Goal: Task Accomplishment & Management: Manage account settings

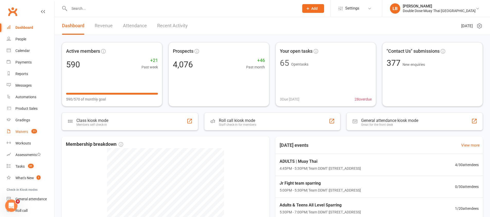
click at [30, 128] on link "Waivers 11" at bounding box center [31, 132] width 48 height 12
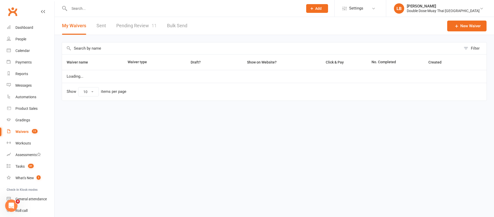
select select "100"
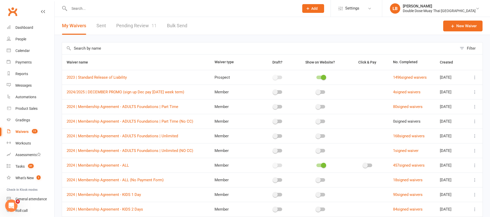
click at [99, 8] on input "text" at bounding box center [182, 8] width 228 height 7
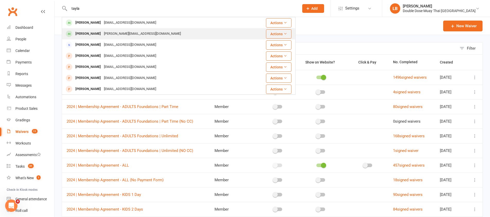
type input "tayla"
click at [108, 33] on div "[PERSON_NAME][EMAIL_ADDRESS][DOMAIN_NAME]" at bounding box center [142, 33] width 80 height 7
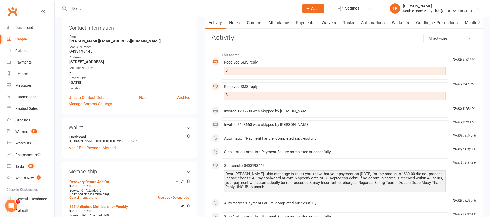
scroll to position [31, 0]
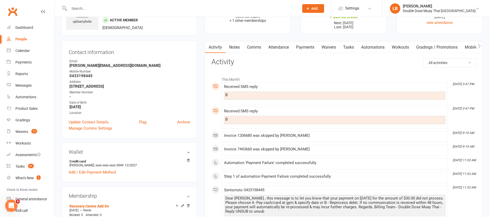
click at [309, 51] on link "Payments" at bounding box center [305, 47] width 25 height 12
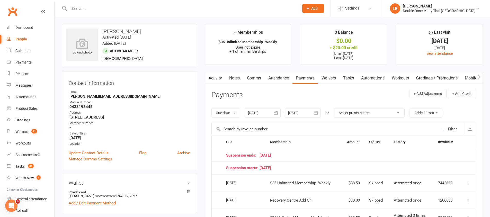
click at [301, 158] on td "Suspension ends: [DATE]" at bounding box center [341, 155] width 238 height 13
click at [81, 35] on div "upload photo" at bounding box center [82, 45] width 32 height 32
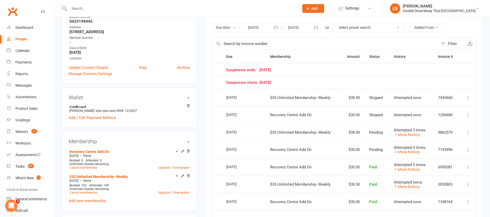
scroll to position [86, 0]
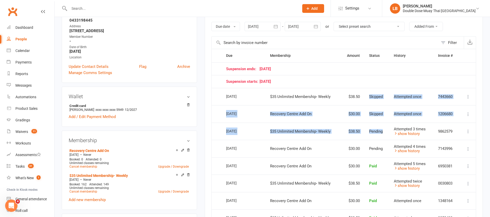
drag, startPoint x: 369, startPoint y: 97, endPoint x: 389, endPoint y: 124, distance: 34.0
click at [389, 124] on table "Due Contact Membership Amount Status History Invoice # Suspension ends: [DATE] …" at bounding box center [344, 163] width 265 height 228
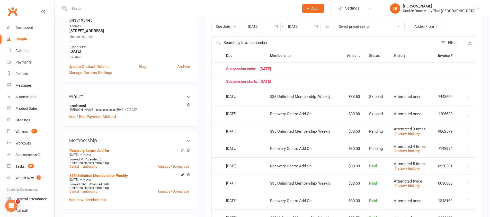
click at [389, 124] on td "Attempted 3 times show history" at bounding box center [411, 132] width 44 height 18
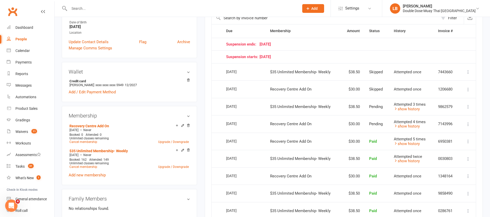
scroll to position [111, 0]
drag, startPoint x: 311, startPoint y: 56, endPoint x: 263, endPoint y: 42, distance: 49.8
click at [263, 42] on table "Due Contact Membership Amount Status History Invoice # Suspension ends: [DATE] …" at bounding box center [344, 139] width 265 height 228
click at [264, 41] on td "Suspension ends: [DATE]" at bounding box center [341, 44] width 238 height 13
click at [310, 48] on td "Suspension ends: [DATE]" at bounding box center [341, 44] width 238 height 13
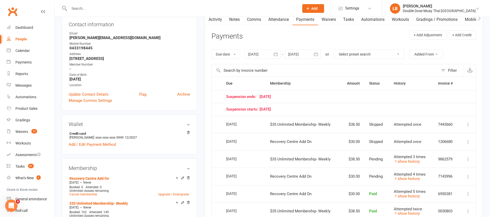
scroll to position [63, 0]
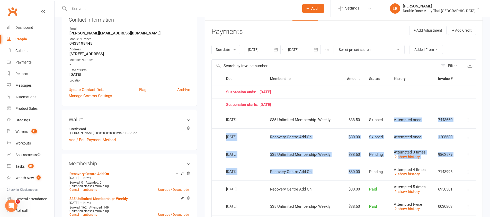
drag, startPoint x: 390, startPoint y: 119, endPoint x: 363, endPoint y: 180, distance: 66.8
click at [363, 180] on table "Due Contact Membership Amount Status History Invoice # Suspension ends: [DATE] …" at bounding box center [344, 186] width 265 height 228
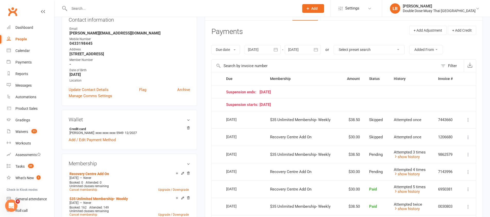
click at [366, 169] on td "Pending" at bounding box center [377, 172] width 25 height 18
drag, startPoint x: 385, startPoint y: 171, endPoint x: 260, endPoint y: 108, distance: 139.6
click at [260, 108] on table "Due Contact Membership Amount Status History Invoice # Suspension ends: [DATE] …" at bounding box center [344, 186] width 265 height 228
click at [260, 108] on td "Suspension starts: [DATE]" at bounding box center [341, 104] width 238 height 13
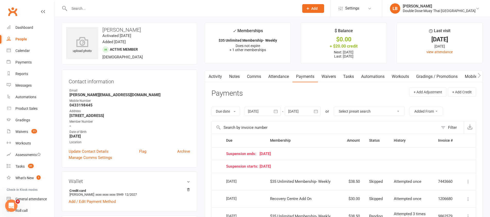
scroll to position [0, 0]
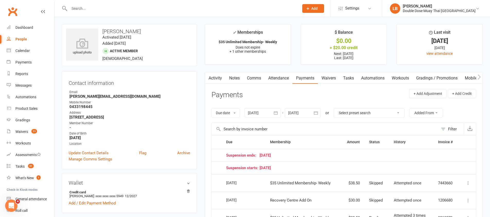
click at [220, 82] on link "Activity" at bounding box center [215, 78] width 21 height 12
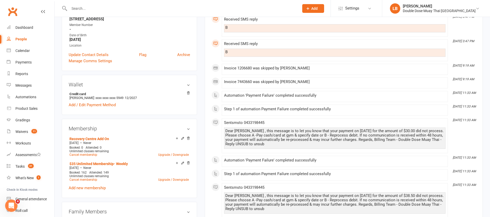
scroll to position [125, 0]
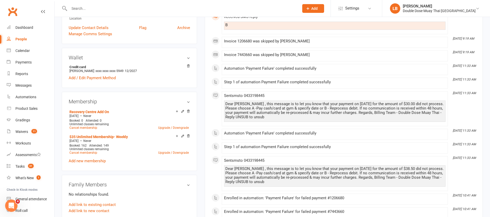
drag, startPoint x: 305, startPoint y: 94, endPoint x: 413, endPoint y: 117, distance: 110.8
click at [413, 117] on div "Sent sms to [PHONE_NUMBER] Dear [PERSON_NAME] , this message is to let you know…" at bounding box center [335, 109] width 222 height 30
click at [411, 117] on div "Dear [PERSON_NAME] , this message is to let you know that your payment on [DATE…" at bounding box center [334, 111] width 219 height 18
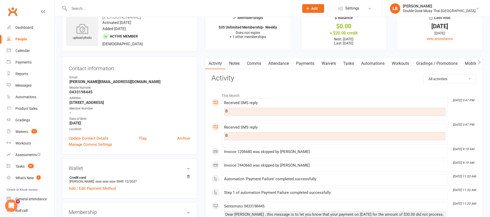
scroll to position [0, 0]
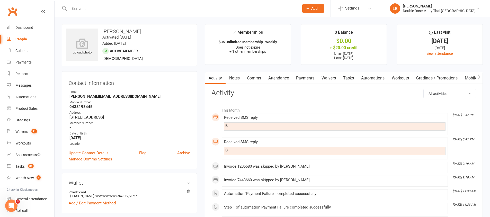
click at [308, 78] on link "Payments" at bounding box center [305, 78] width 25 height 12
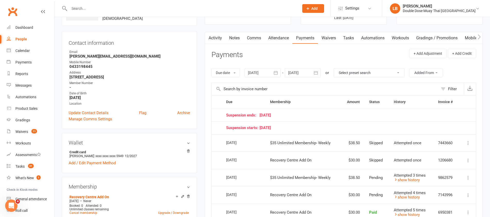
scroll to position [45, 0]
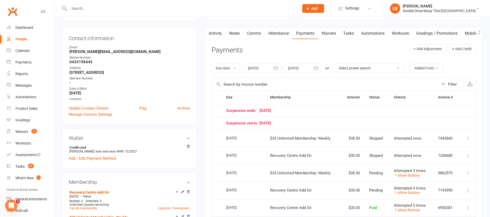
drag, startPoint x: 297, startPoint y: 109, endPoint x: 250, endPoint y: 111, distance: 47.1
click at [250, 111] on div "Suspension ends: [DATE]" at bounding box center [340, 111] width 229 height 4
click at [270, 112] on div "Suspension ends: [DATE]" at bounding box center [340, 111] width 229 height 4
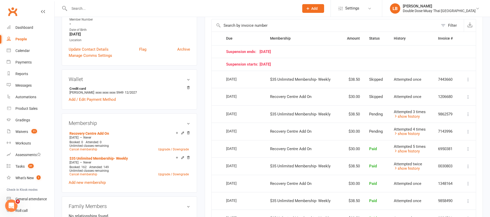
scroll to position [104, 0]
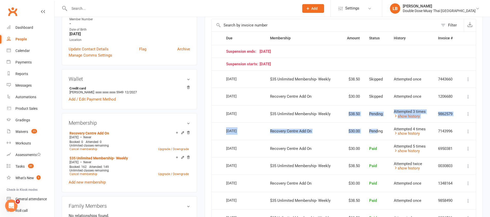
drag, startPoint x: 363, startPoint y: 135, endPoint x: 280, endPoint y: 107, distance: 87.9
click at [276, 117] on table "Due Contact Membership Amount Status History Invoice # Suspension ends: [DATE] …" at bounding box center [344, 145] width 265 height 228
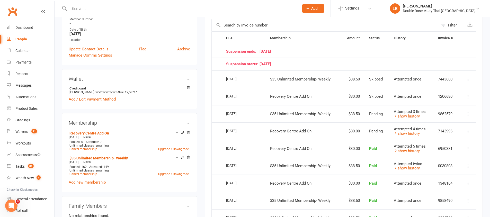
click at [289, 106] on td "$35 Unlimited Membership- Weekly" at bounding box center [303, 114] width 75 height 18
drag, startPoint x: 318, startPoint y: 114, endPoint x: 241, endPoint y: 106, distance: 77.2
click at [241, 106] on tr "Select this [DATE] [PERSON_NAME] $35 Unlimited Membership- Weekly $38.50 Pendin…" at bounding box center [344, 114] width 264 height 18
click at [334, 115] on td "$35 Unlimited Membership- Weekly" at bounding box center [303, 114] width 75 height 18
drag, startPoint x: 315, startPoint y: 133, endPoint x: 255, endPoint y: 126, distance: 60.1
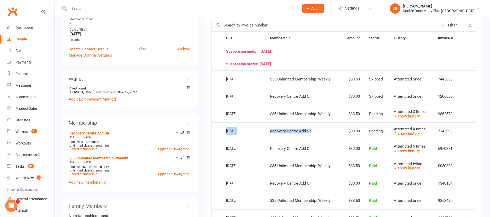
click at [255, 126] on tr "Select this [DATE] [PERSON_NAME] Recovery Centre Add On $30.00 Pending Attempte…" at bounding box center [344, 132] width 264 height 18
drag, startPoint x: 340, startPoint y: 115, endPoint x: 259, endPoint y: 110, distance: 80.5
click at [259, 110] on tr "Select this [DATE] [PERSON_NAME] $35 Unlimited Membership- Weekly $38.50 Pendin…" at bounding box center [344, 114] width 264 height 18
click at [269, 132] on td "Recovery Centre Add On" at bounding box center [303, 132] width 75 height 18
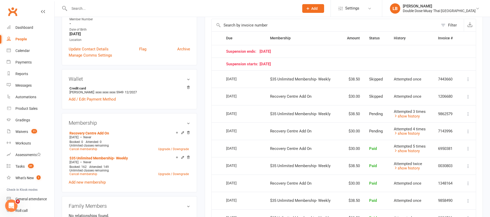
click at [273, 112] on span "$35 Unlimited Membership- Weekly" at bounding box center [300, 114] width 60 height 5
click at [267, 128] on td "Recovery Centre Add On" at bounding box center [303, 132] width 75 height 18
click at [258, 95] on td "[DATE]" at bounding box center [244, 97] width 44 height 18
click at [266, 75] on td "$35 Unlimited Membership- Weekly" at bounding box center [303, 80] width 75 height 18
click at [278, 96] on span "Recovery Centre Add On" at bounding box center [290, 96] width 41 height 5
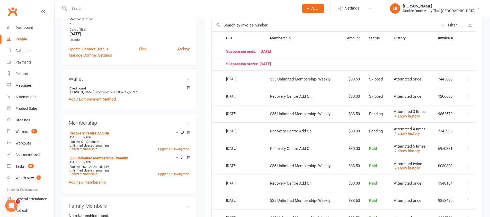
click at [279, 73] on td "$35 Unlimited Membership- Weekly" at bounding box center [303, 80] width 75 height 18
drag, startPoint x: 378, startPoint y: 131, endPoint x: 375, endPoint y: 116, distance: 15.4
click at [375, 119] on table "Due Contact Membership Amount Status History Invoice # Suspension ends: [DATE] …" at bounding box center [344, 145] width 265 height 228
click at [374, 109] on td "Pending" at bounding box center [377, 114] width 25 height 18
drag, startPoint x: 388, startPoint y: 113, endPoint x: 356, endPoint y: 107, distance: 32.5
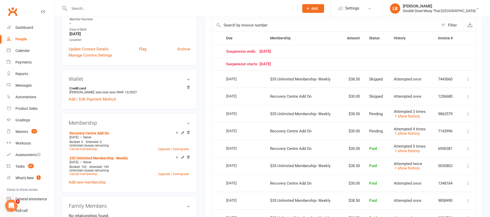
click at [366, 109] on td "Pending" at bounding box center [377, 114] width 25 height 18
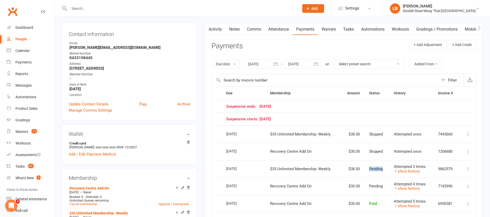
scroll to position [0, 0]
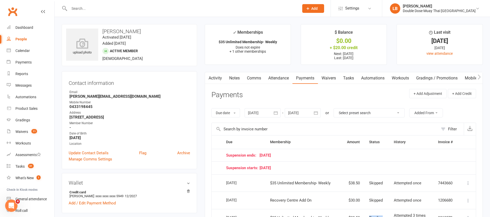
drag, startPoint x: 256, startPoint y: 158, endPoint x: 271, endPoint y: 154, distance: 15.4
click at [271, 154] on td "Suspension ends: [DATE]" at bounding box center [341, 155] width 238 height 13
drag, startPoint x: 303, startPoint y: 155, endPoint x: 258, endPoint y: 153, distance: 44.6
click at [258, 155] on div "Suspension ends: [DATE]" at bounding box center [340, 155] width 229 height 4
click at [260, 153] on div "Suspension ends: [DATE]" at bounding box center [340, 155] width 229 height 4
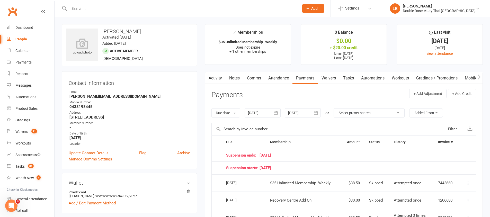
click at [317, 160] on td "Suspension ends: [DATE]" at bounding box center [341, 155] width 238 height 13
drag, startPoint x: 295, startPoint y: 158, endPoint x: 283, endPoint y: 160, distance: 13.1
click at [283, 160] on td "Suspension ends: [DATE]" at bounding box center [341, 155] width 238 height 13
drag, startPoint x: 300, startPoint y: 166, endPoint x: 232, endPoint y: 150, distance: 69.7
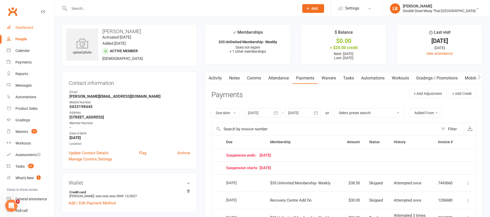
click at [27, 28] on div "Dashboard" at bounding box center [24, 27] width 18 height 4
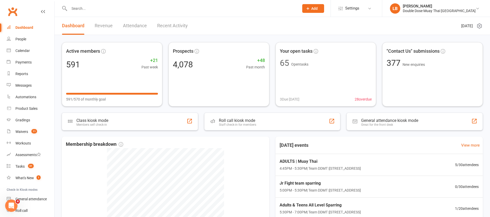
click at [22, 29] on div "Dashboard" at bounding box center [24, 27] width 18 height 4
click at [31, 55] on link "Calendar" at bounding box center [31, 51] width 48 height 12
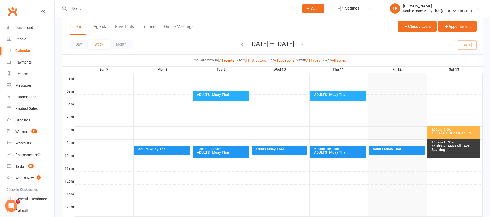
scroll to position [134, 0]
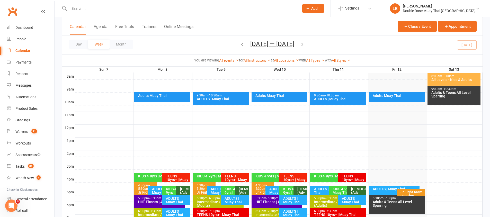
click at [302, 45] on icon "button" at bounding box center [303, 44] width 6 height 6
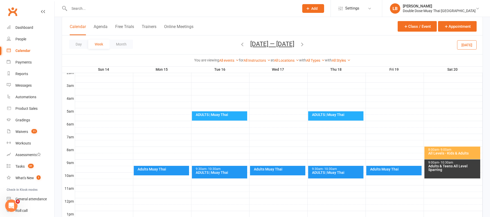
scroll to position [0, 0]
